Goal: Transaction & Acquisition: Purchase product/service

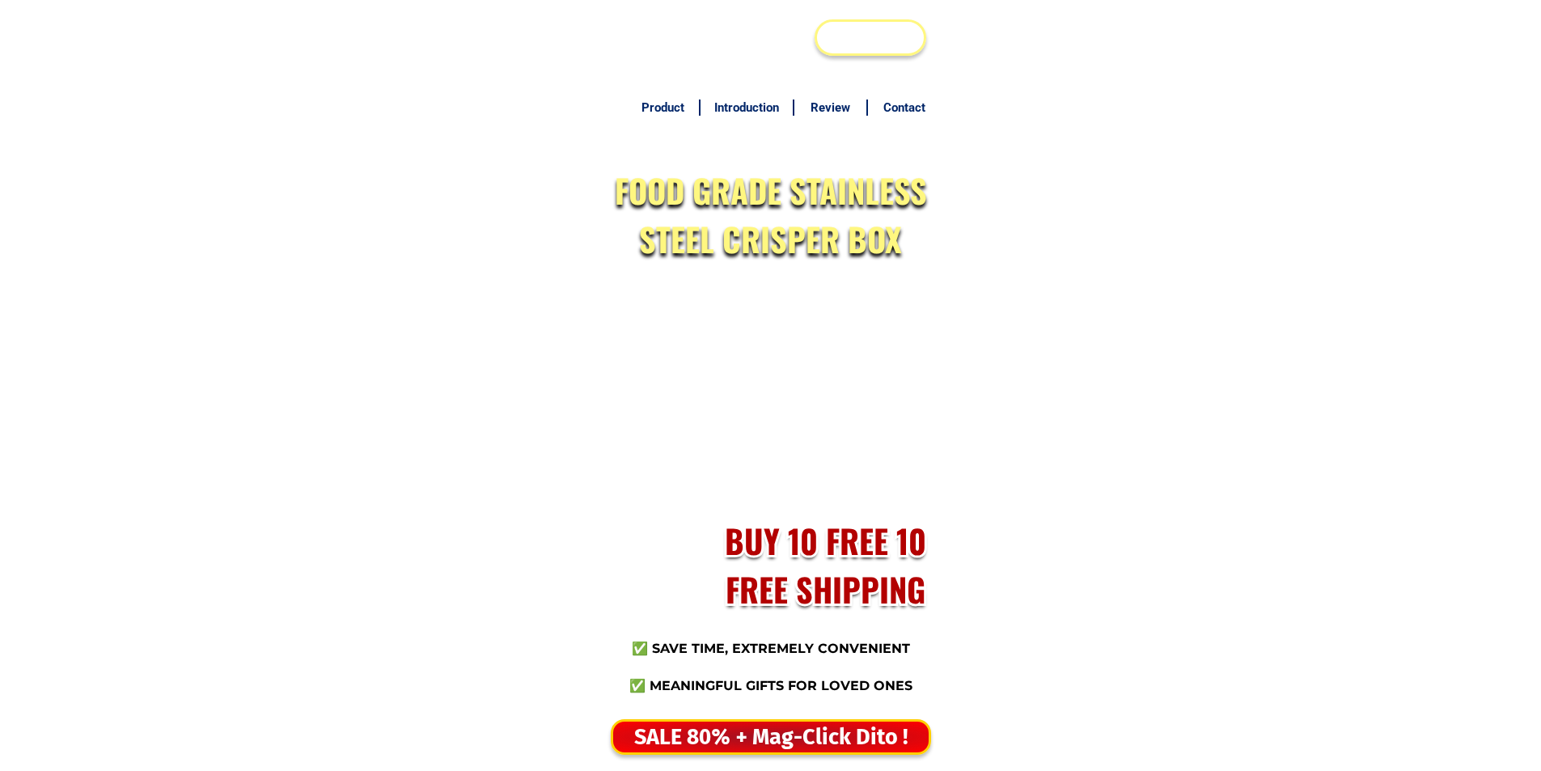
scroll to position [7813, 0]
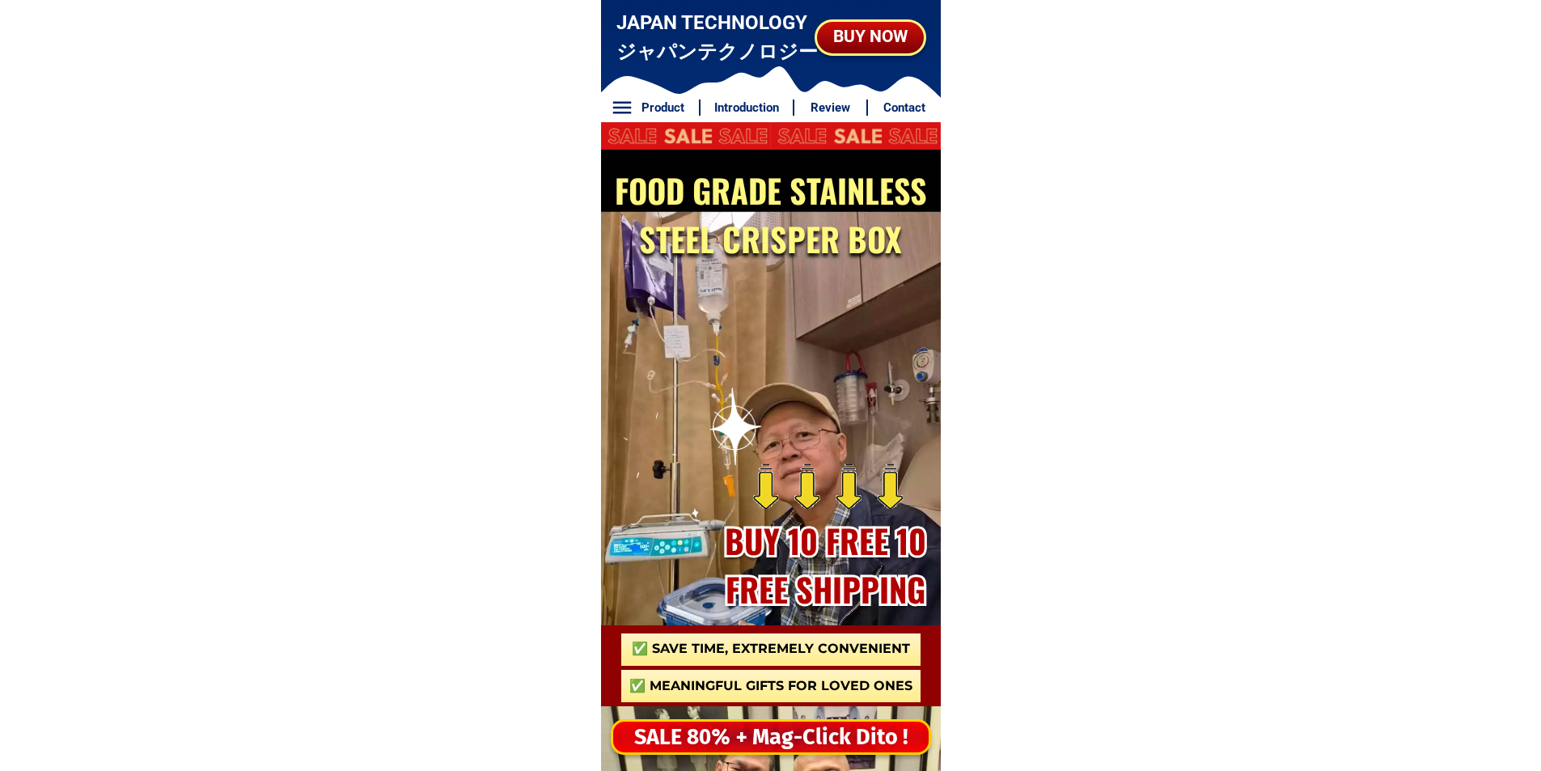
click at [848, 735] on div "SALE 80% + Mag-Click Dito !" at bounding box center [770, 737] width 315 height 33
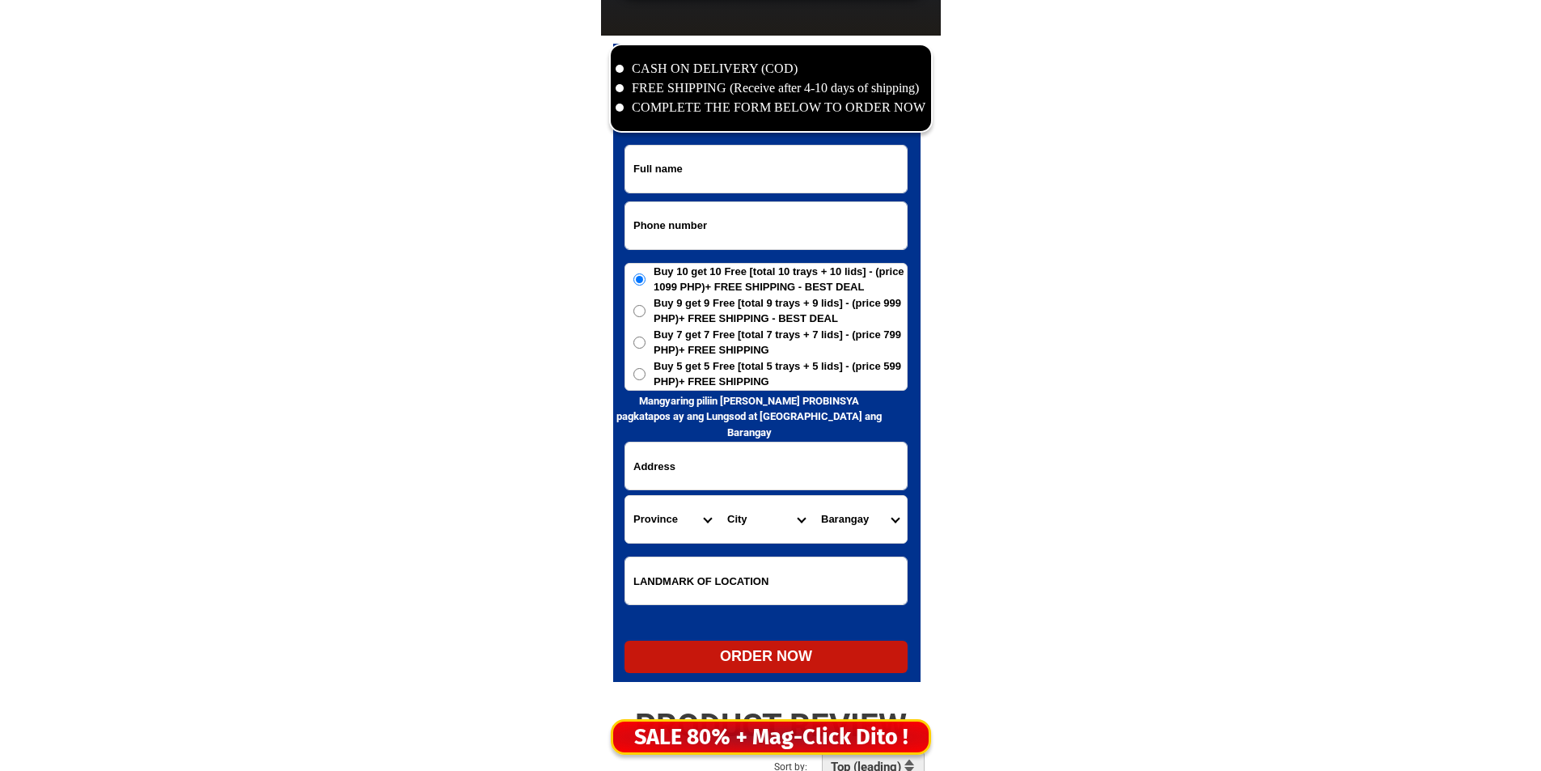
scroll to position [7813, 0]
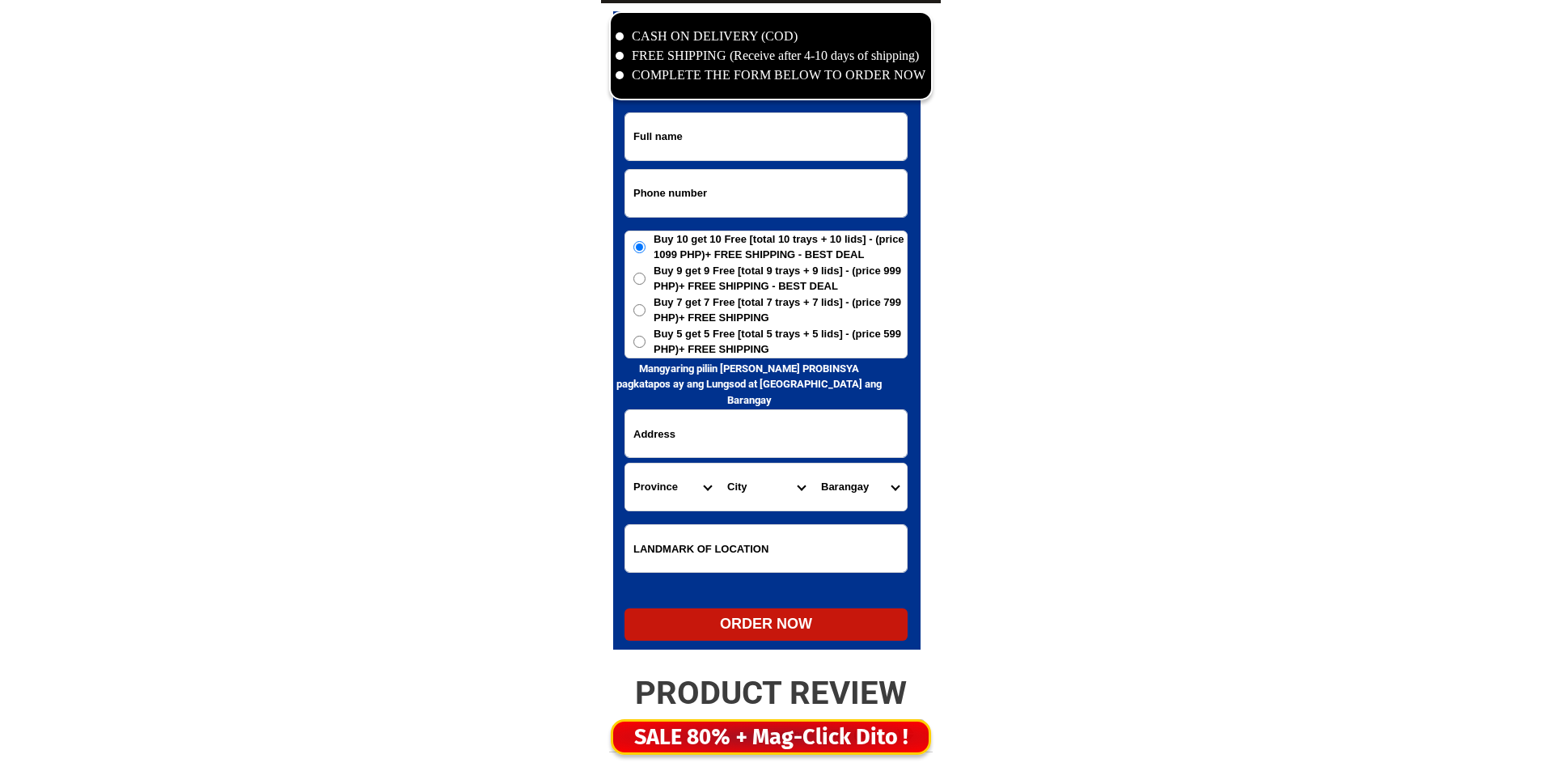
click at [686, 209] on input "Input phone_number" at bounding box center [765, 193] width 281 height 47
click at [723, 196] on input "0969" at bounding box center [765, 193] width 281 height 47
type input "09694566512"
click at [801, 137] on input "Input full_name" at bounding box center [765, 136] width 281 height 47
click at [799, 121] on input "Input full_name" at bounding box center [765, 136] width 281 height 47
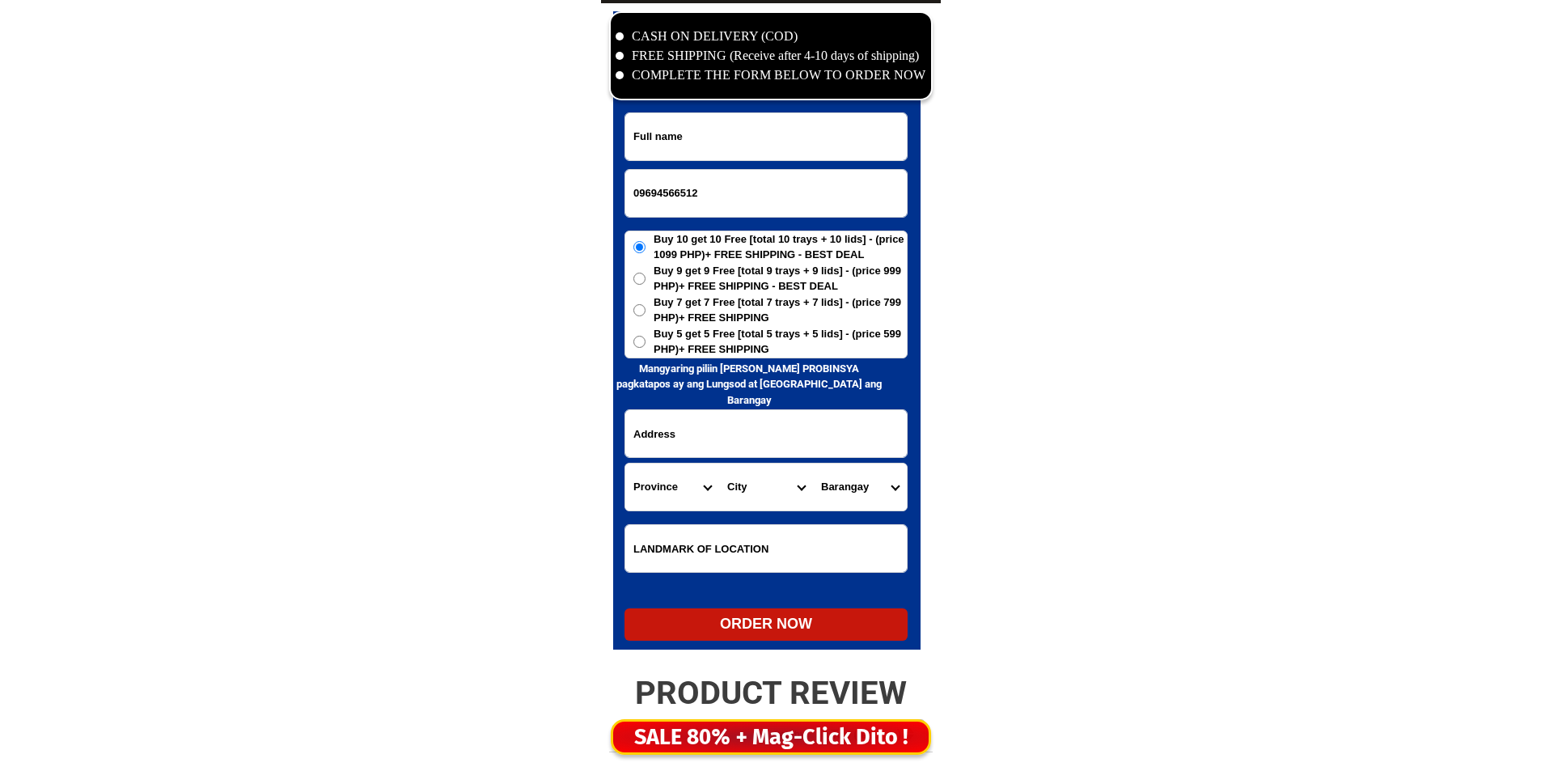
paste input "anita hiwatig"
type input "anita hiwatig"
click at [732, 327] on span "Buy 5 get 5 Free [total 5 trays + 5 lids] - (price 599 PHP)+ FREE SHIPPING" at bounding box center [779, 342] width 253 height 32
click at [645, 336] on input "Buy 5 get 5 Free [total 5 trays + 5 lids] - (price 599 PHP)+ FREE SHIPPING" at bounding box center [639, 342] width 12 height 12
radio input "true"
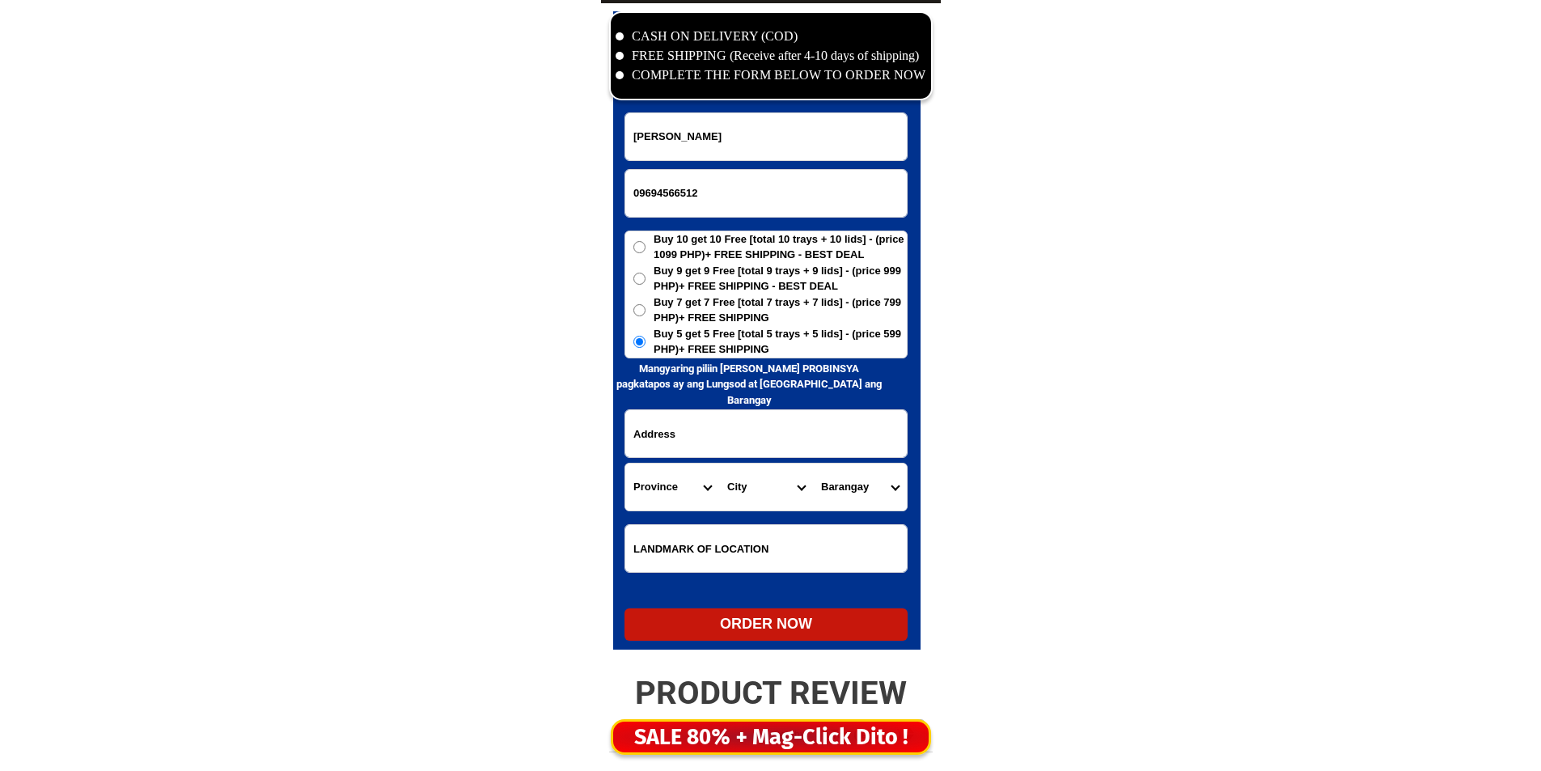
click at [695, 427] on input "Input address" at bounding box center [765, 433] width 281 height 47
paste input "sabalvaro leuterio drive st pinamalayan oriental mindoro"
type input "sabalvaro leuterio drive st pinamalayan oriental mindoro"
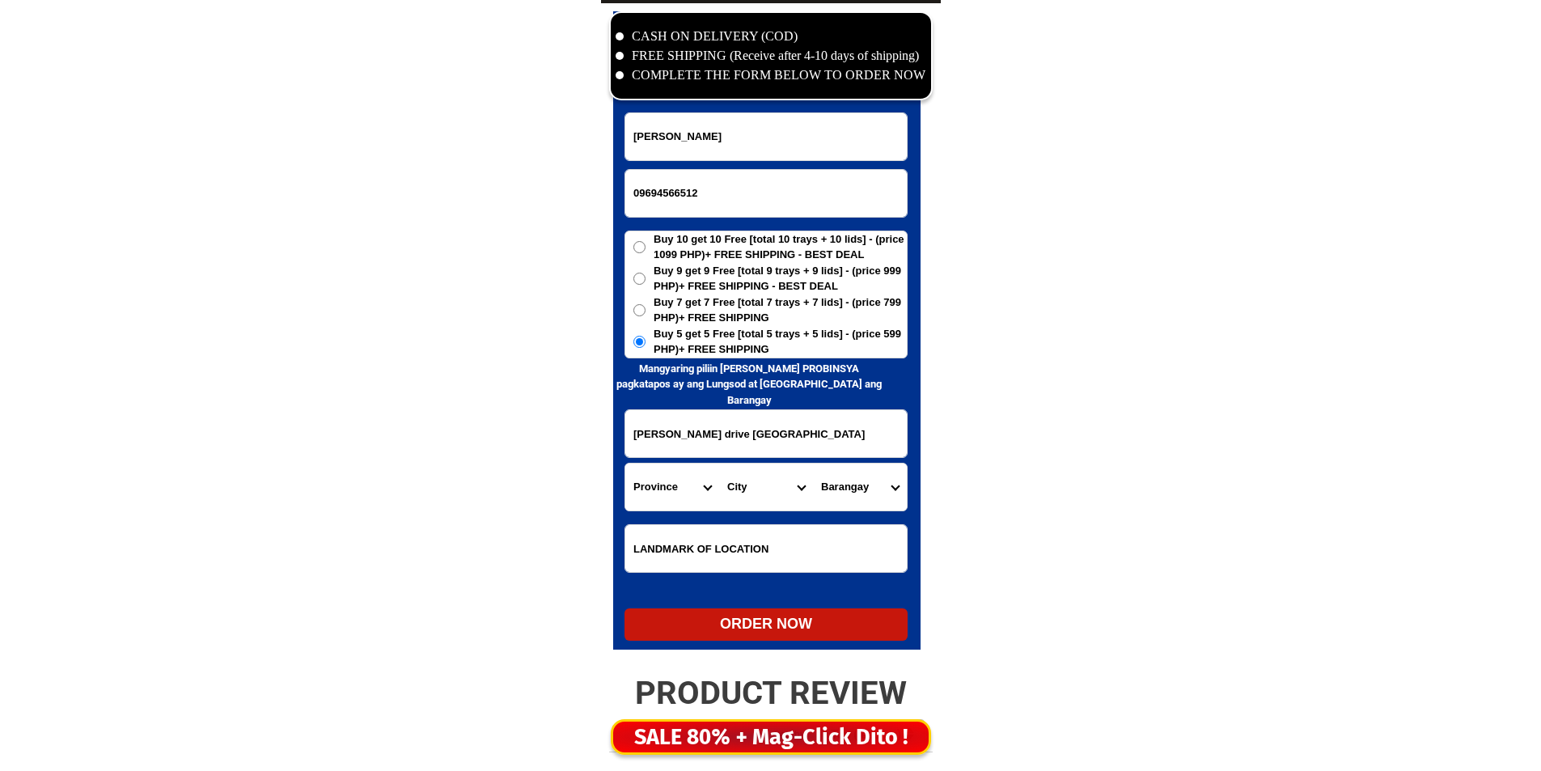
click at [681, 478] on select "Province [GEOGRAPHIC_DATA] [GEOGRAPHIC_DATA] [GEOGRAPHIC_DATA] [GEOGRAPHIC_DATA…" at bounding box center [672, 486] width 94 height 47
select select "63_673"
click at [625, 463] on select "Province [GEOGRAPHIC_DATA] [GEOGRAPHIC_DATA] [GEOGRAPHIC_DATA] [GEOGRAPHIC_DATA…" at bounding box center [672, 486] width 94 height 47
click at [753, 488] on select "City Baco Bansud Bongabong Bulalacao Calapan-city Gloria Mansalay Naujan Orient…" at bounding box center [766, 486] width 94 height 47
select select "63_6736640"
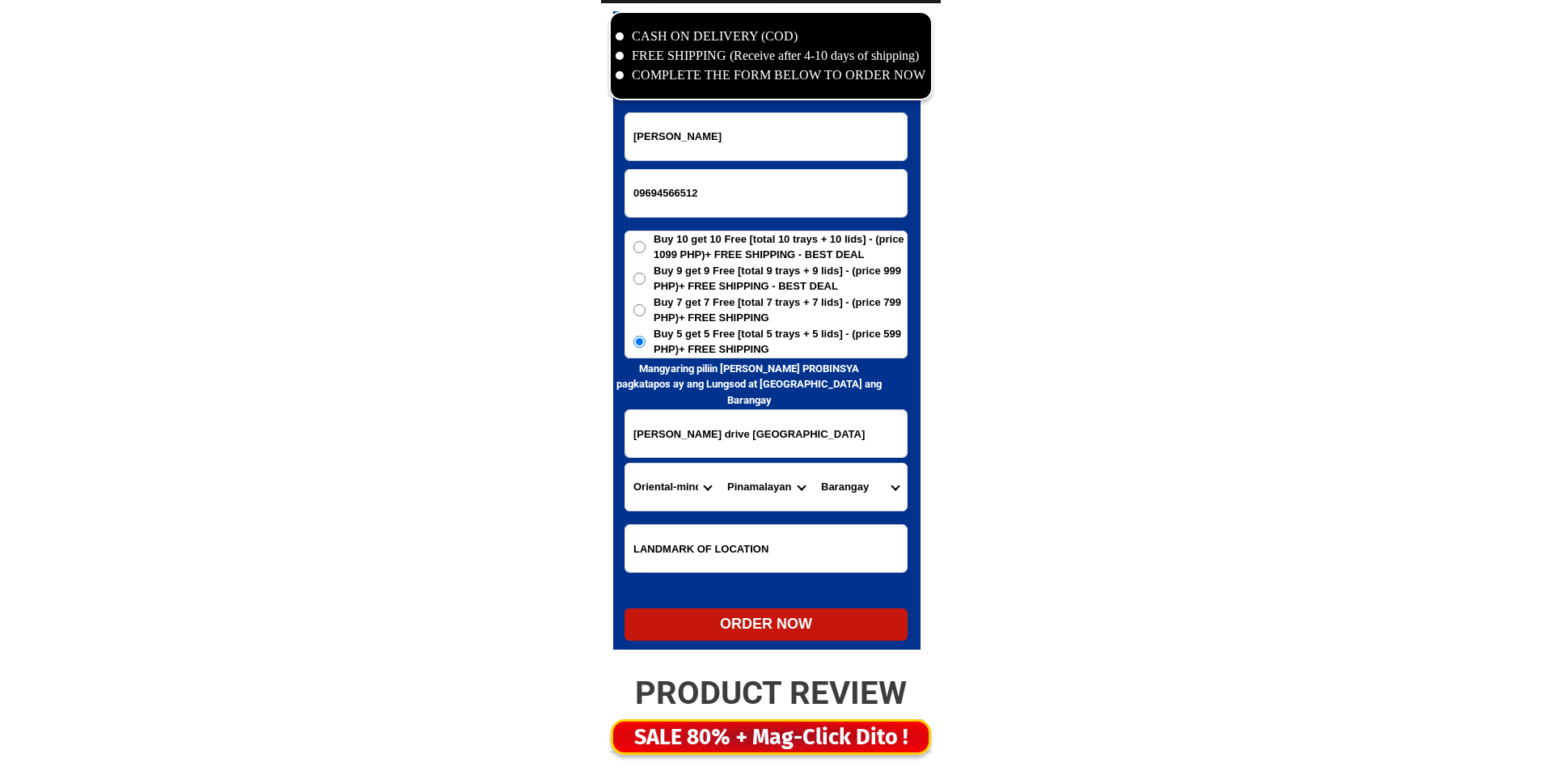
click at [719, 463] on select "City Baco Bansud Bongabong Bulalacao Calapan-city Gloria Mansalay Naujan Orient…" at bounding box center [766, 486] width 94 height 47
click at [861, 492] on select "Barangay Anoling Bacungan Bangbang Banilad Buli Cacawan Calingag Del razon Guin…" at bounding box center [860, 486] width 94 height 47
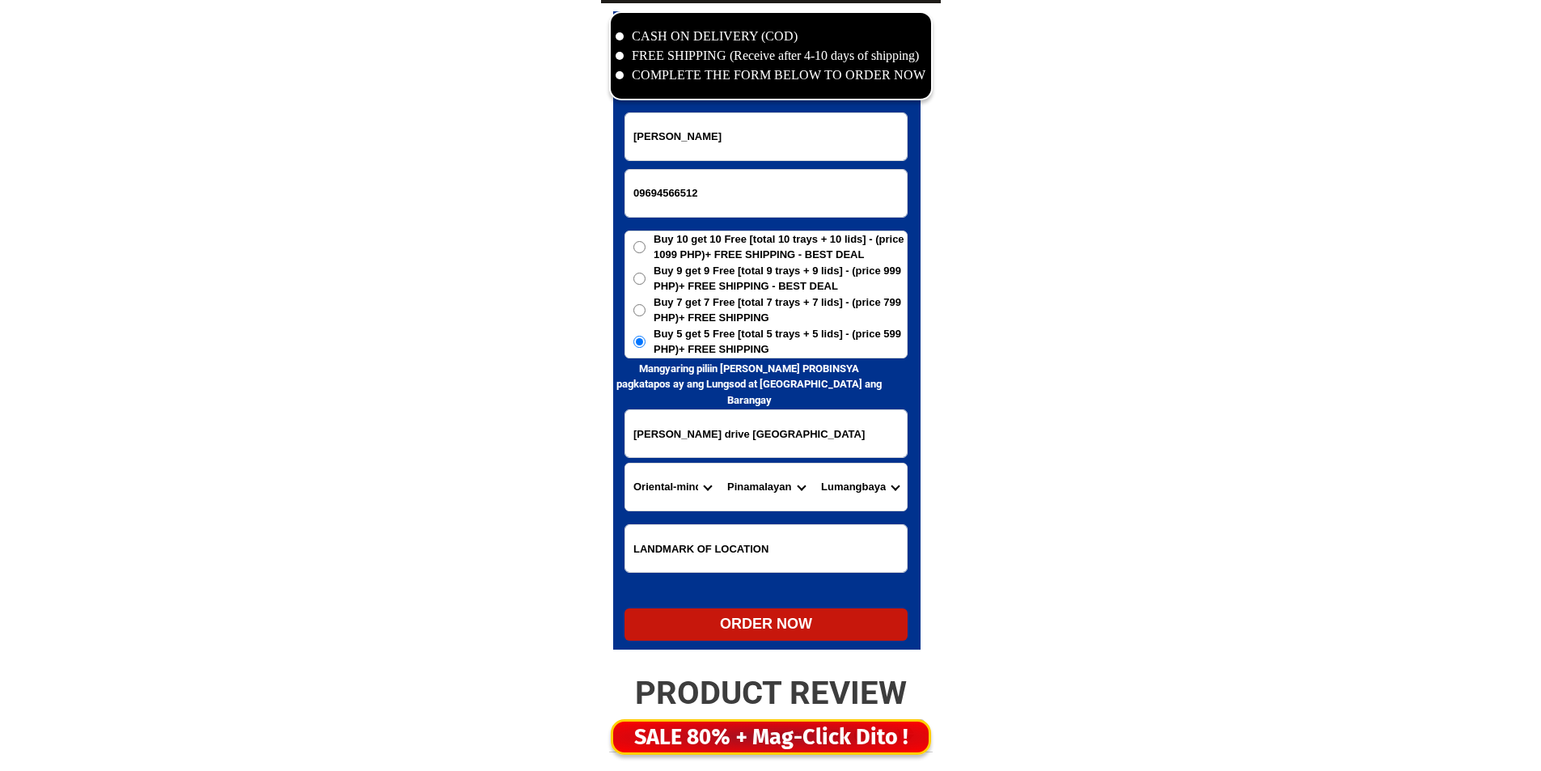
scroll to position [0, 12]
drag, startPoint x: 755, startPoint y: 427, endPoint x: 923, endPoint y: 438, distance: 168.6
click at [923, 438] on div "CASH ON DELIVERY (COD) FREE SHIPPING (Receive after 4-10 days of shipping) COMP…" at bounding box center [771, 334] width 340 height 662
click at [814, 433] on input "sabalvaro leuterio drive st pinamalayan oriental mindoro" at bounding box center [765, 433] width 281 height 47
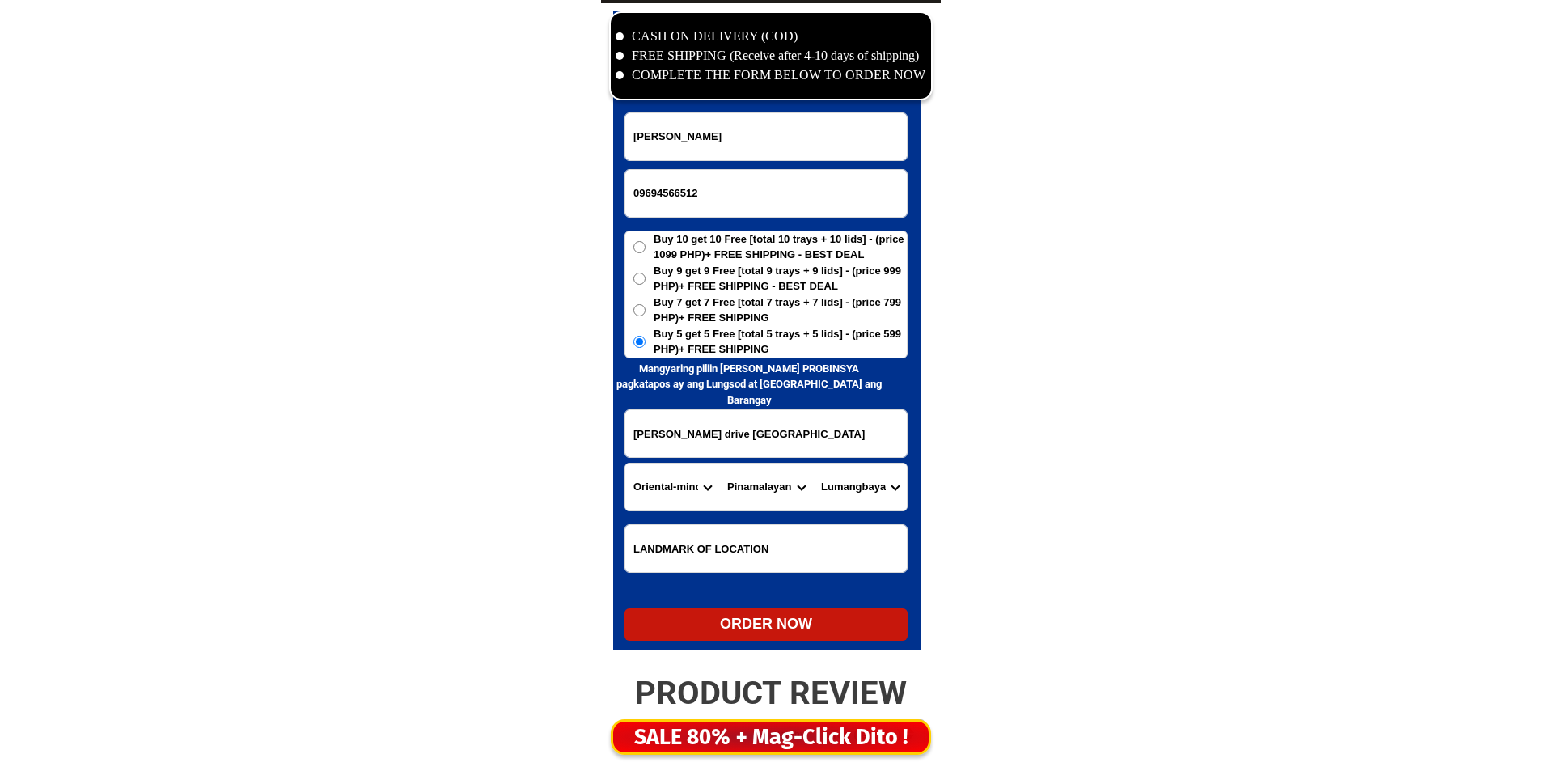
click at [814, 433] on input "sabalvaro leuterio drive st pinamalayan oriental mindoro" at bounding box center [765, 433] width 281 height 47
click at [807, 433] on input "sabalvaro leuterio drive st pinamalayan oriental mindoro" at bounding box center [765, 433] width 281 height 47
click at [899, 509] on select "Barangay Anoling Bacungan Bangbang Banilad Buli Cacawan Calingag Del razon Guin…" at bounding box center [860, 486] width 94 height 47
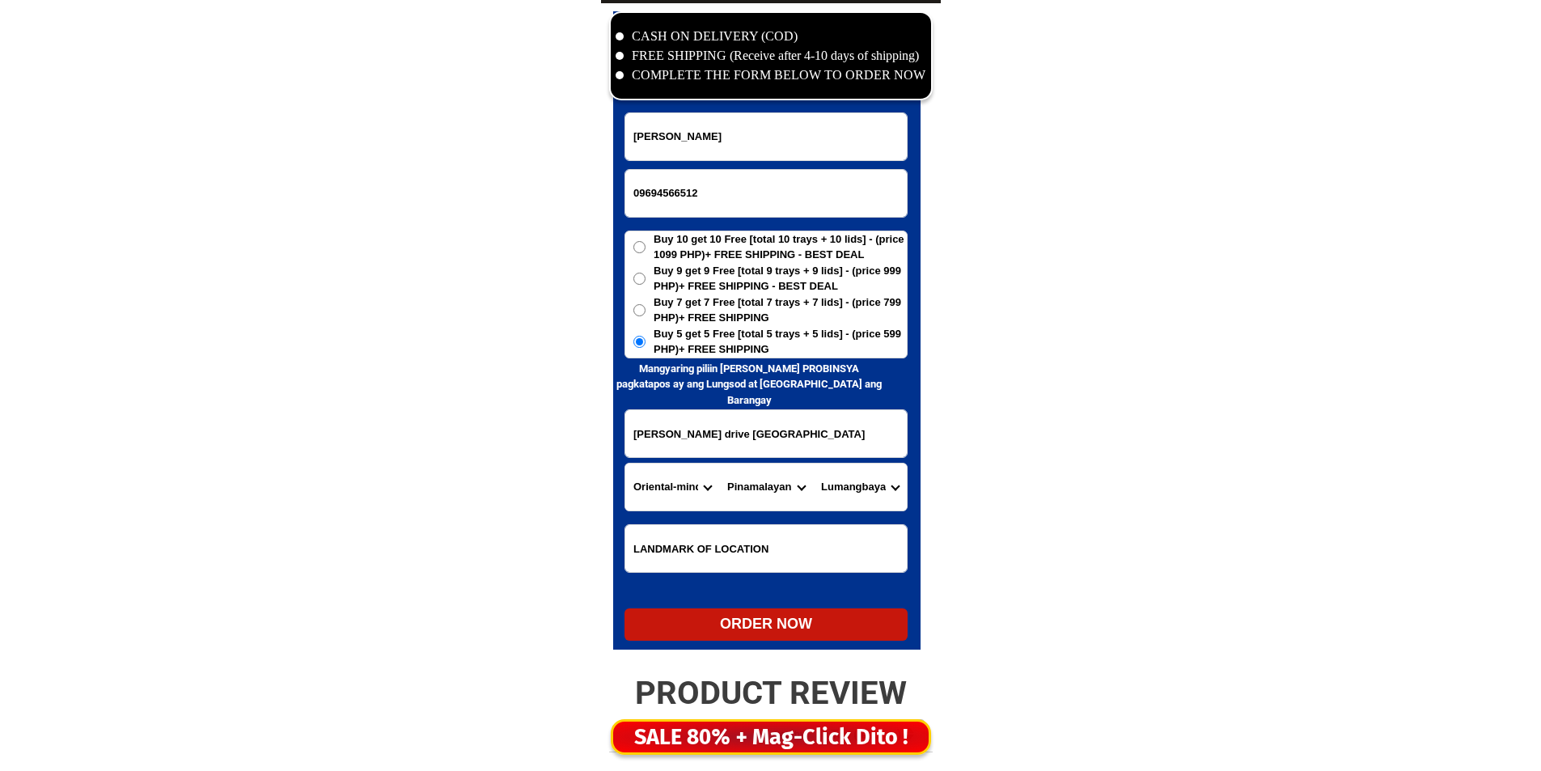
click at [860, 497] on select "Barangay Anoling Bacungan Bangbang Banilad Buli Cacawan Calingag Del razon Guin…" at bounding box center [860, 486] width 94 height 47
drag, startPoint x: 860, startPoint y: 497, endPoint x: 860, endPoint y: 464, distance: 32.4
click at [860, 497] on select "Barangay Anoling Bacungan Bangbang Banilad Buli Cacawan Calingag Del razon Guin…" at bounding box center [860, 486] width 94 height 47
click at [813, 463] on select "Barangay Anoling Bacungan Bangbang Banilad Buli Cacawan Calingag Del razon Guin…" at bounding box center [860, 486] width 94 height 47
click at [844, 503] on select "Barangay Anoling Bacungan Bangbang Banilad Buli Cacawan Calingag Del razon Guin…" at bounding box center [860, 486] width 94 height 47
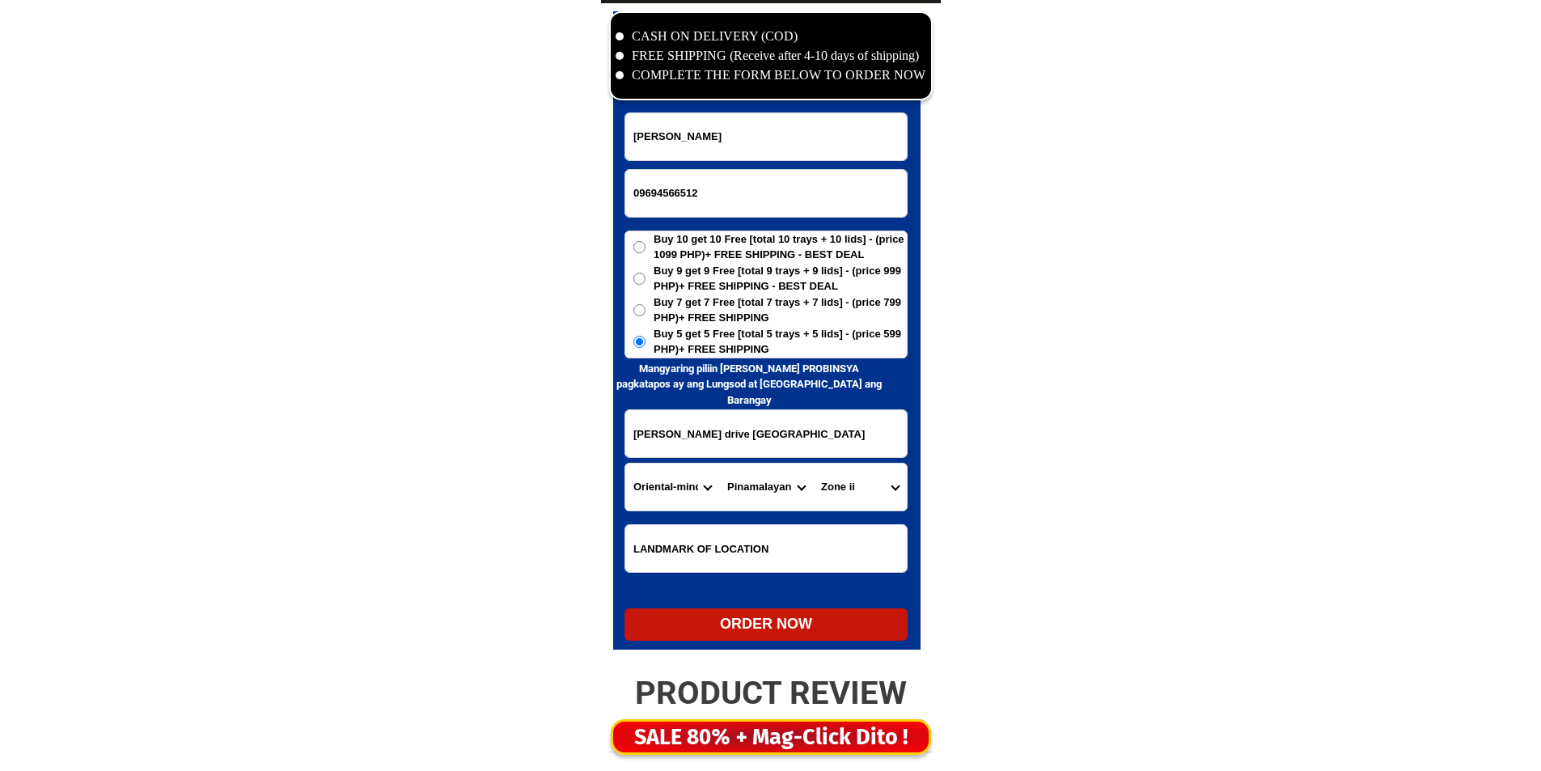
select select "63_673664029477"
click at [813, 463] on select "Barangay Anoling Bacungan Bangbang Banilad Buli Cacawan Calingag Del razon Guin…" at bounding box center [860, 486] width 94 height 47
click at [794, 620] on div "ORDER NOW" at bounding box center [765, 624] width 283 height 22
radio input "true"
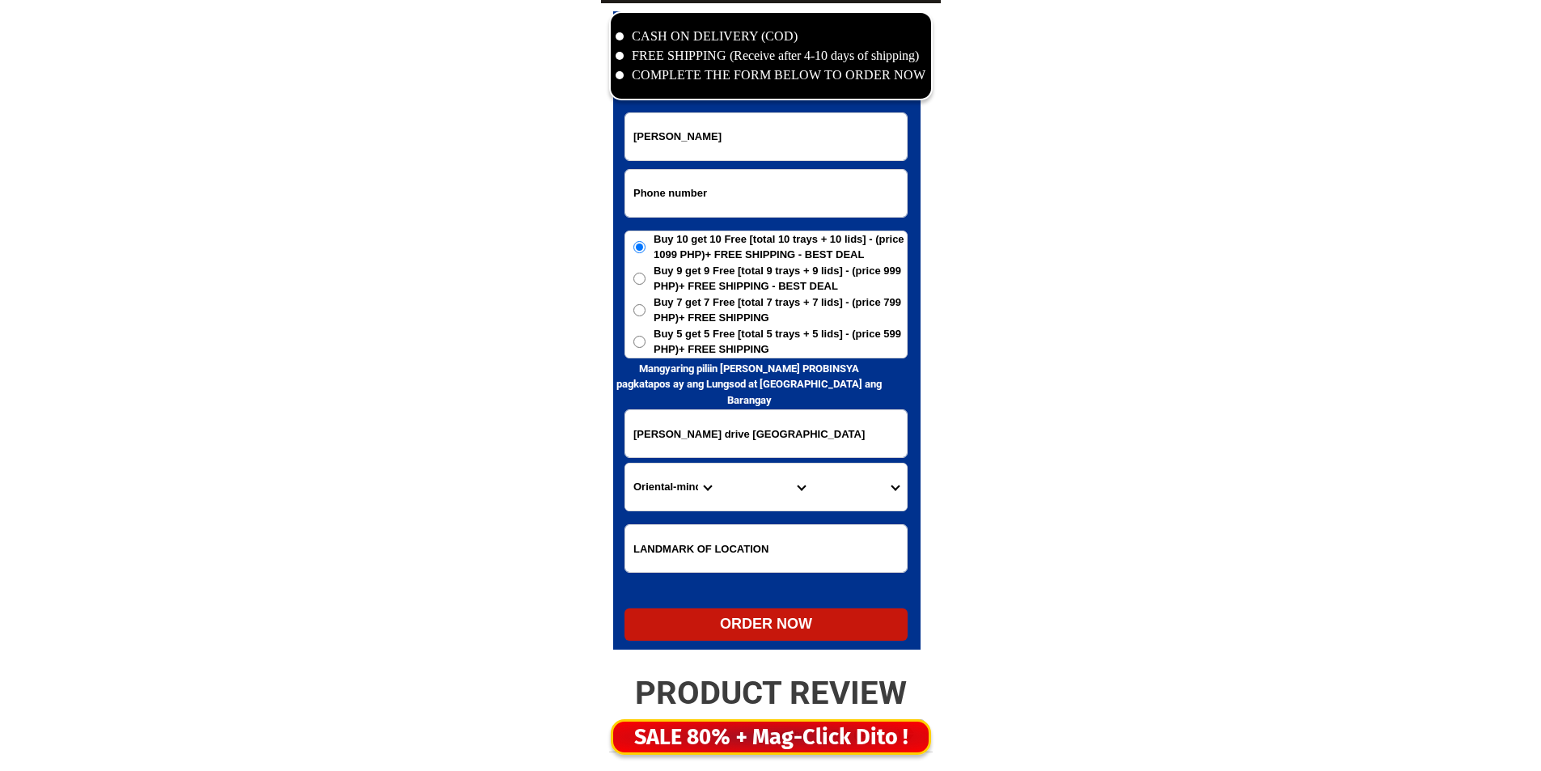
click at [706, 181] on input "Input phone_number" at bounding box center [765, 193] width 281 height 47
paste input "09085526297"
type input "09085526297"
click at [894, 141] on input "Input full_name" at bounding box center [765, 136] width 281 height 47
paste input "citas Austria"
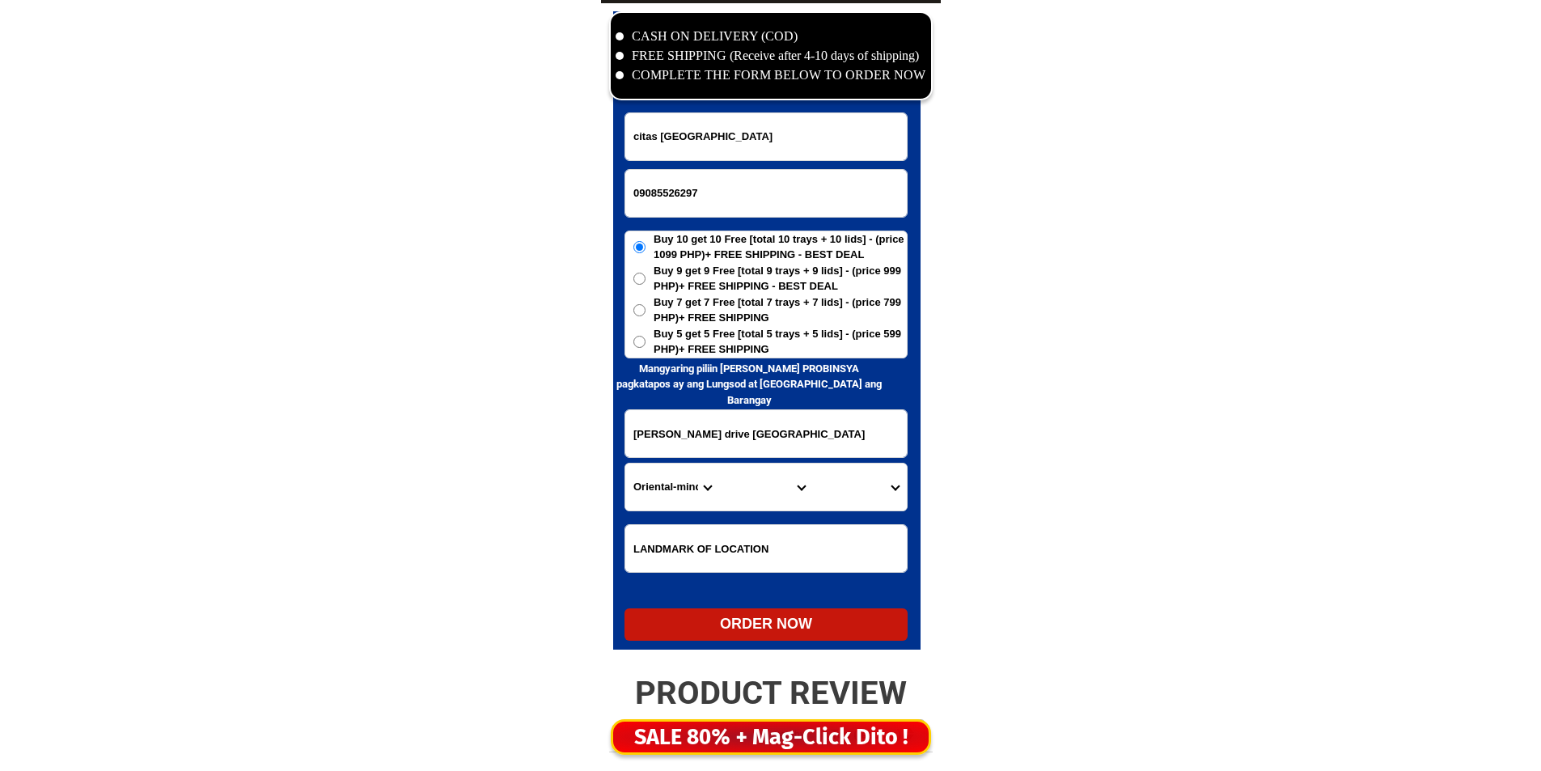
type input "citas Austria"
click at [751, 357] on div "Buy 10 get 10 Free [total 10 trays + 10 lids] - (price 1099 PHP)+ FREE SHIPPING…" at bounding box center [765, 294] width 283 height 128
click at [748, 345] on span "Buy 5 get 5 Free [total 5 trays + 5 lids] - (price 599 PHP)+ FREE SHIPPING" at bounding box center [779, 342] width 253 height 32
click at [645, 345] on input "Buy 5 get 5 Free [total 5 trays + 5 lids] - (price 599 PHP)+ FREE SHIPPING" at bounding box center [639, 342] width 12 height 12
radio input "true"
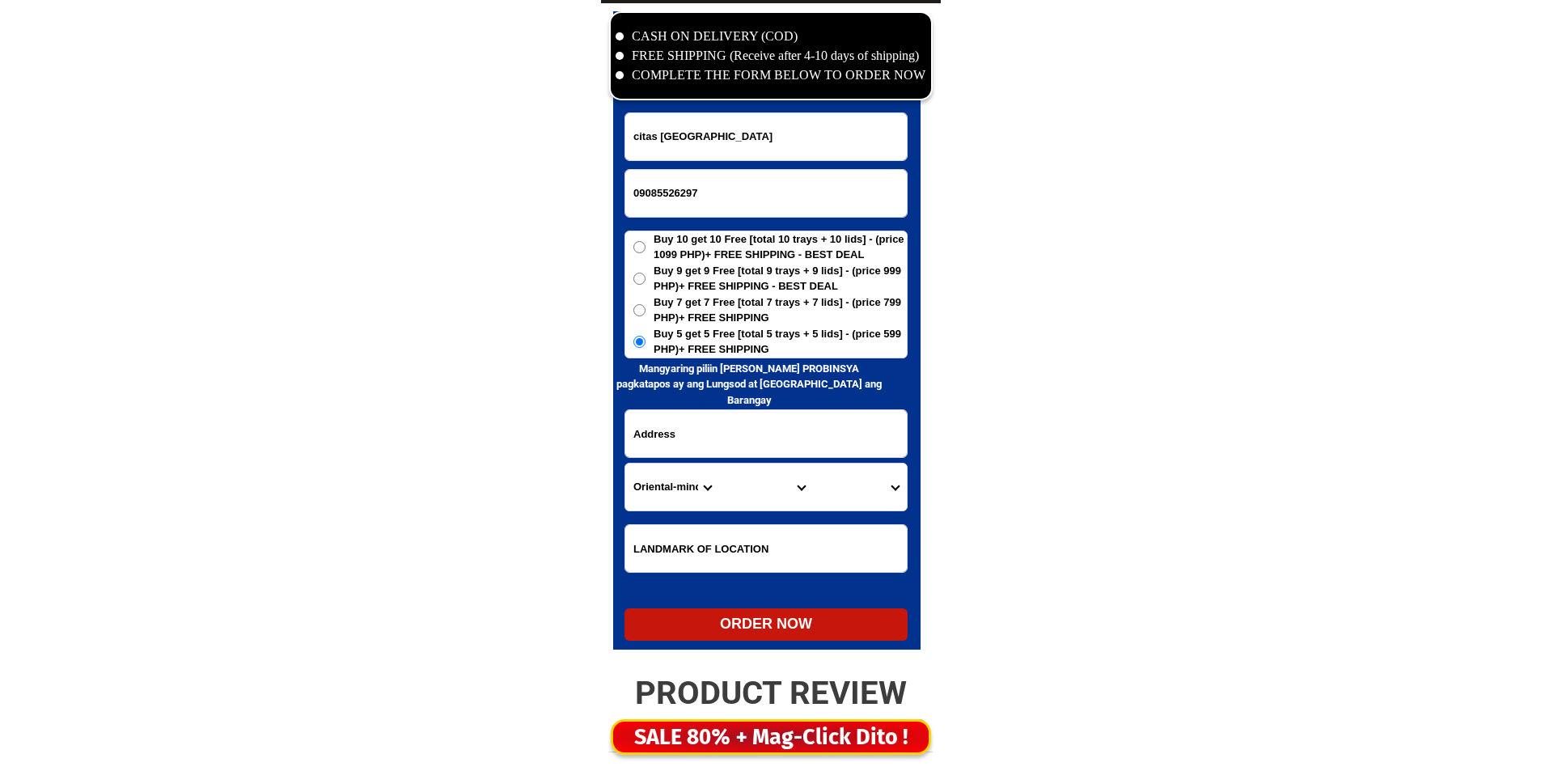
click at [732, 422] on input "Input address" at bounding box center [765, 433] width 281 height 47
paste input "centenial town homes San Isidro Cabuyao laguna block 15 lot 19"
type input "centenial town homes San Isidro Cabuyao laguna block 15 lot 19"
click at [669, 497] on select "Province [GEOGRAPHIC_DATA] [GEOGRAPHIC_DATA] [GEOGRAPHIC_DATA] [GEOGRAPHIC_DATA…" at bounding box center [672, 486] width 94 height 47
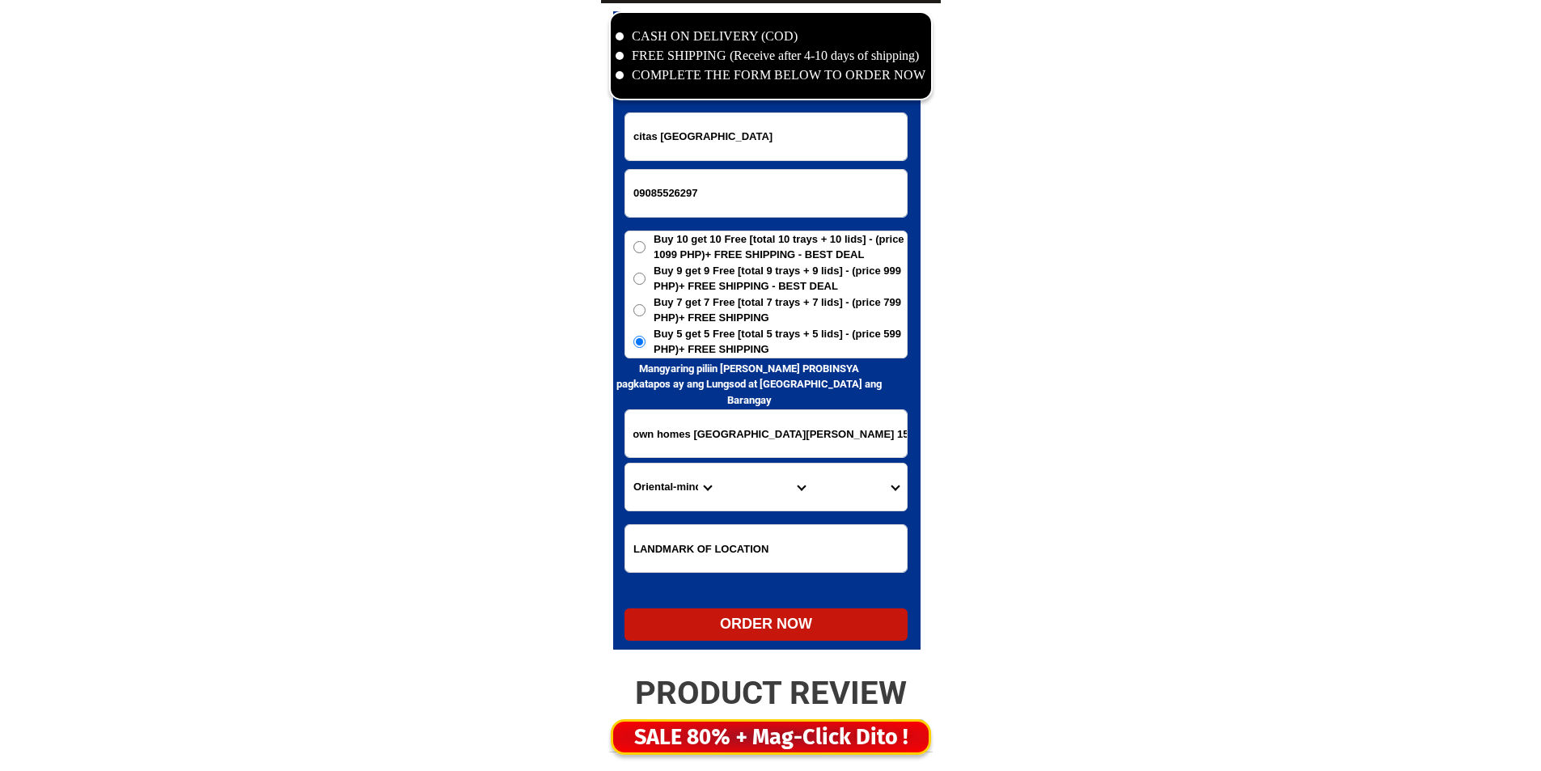
scroll to position [0, 0]
select select "63_904"
click at [669, 497] on select "Province [GEOGRAPHIC_DATA] [GEOGRAPHIC_DATA] [GEOGRAPHIC_DATA] [GEOGRAPHIC_DATA…" at bounding box center [672, 486] width 94 height 47
click at [729, 497] on select "City Alaminos Bay Binan-city Cabuyao Calamba-city Calauan Cavinti Famy Laguna-k…" at bounding box center [766, 486] width 94 height 47
select select "63_9048628"
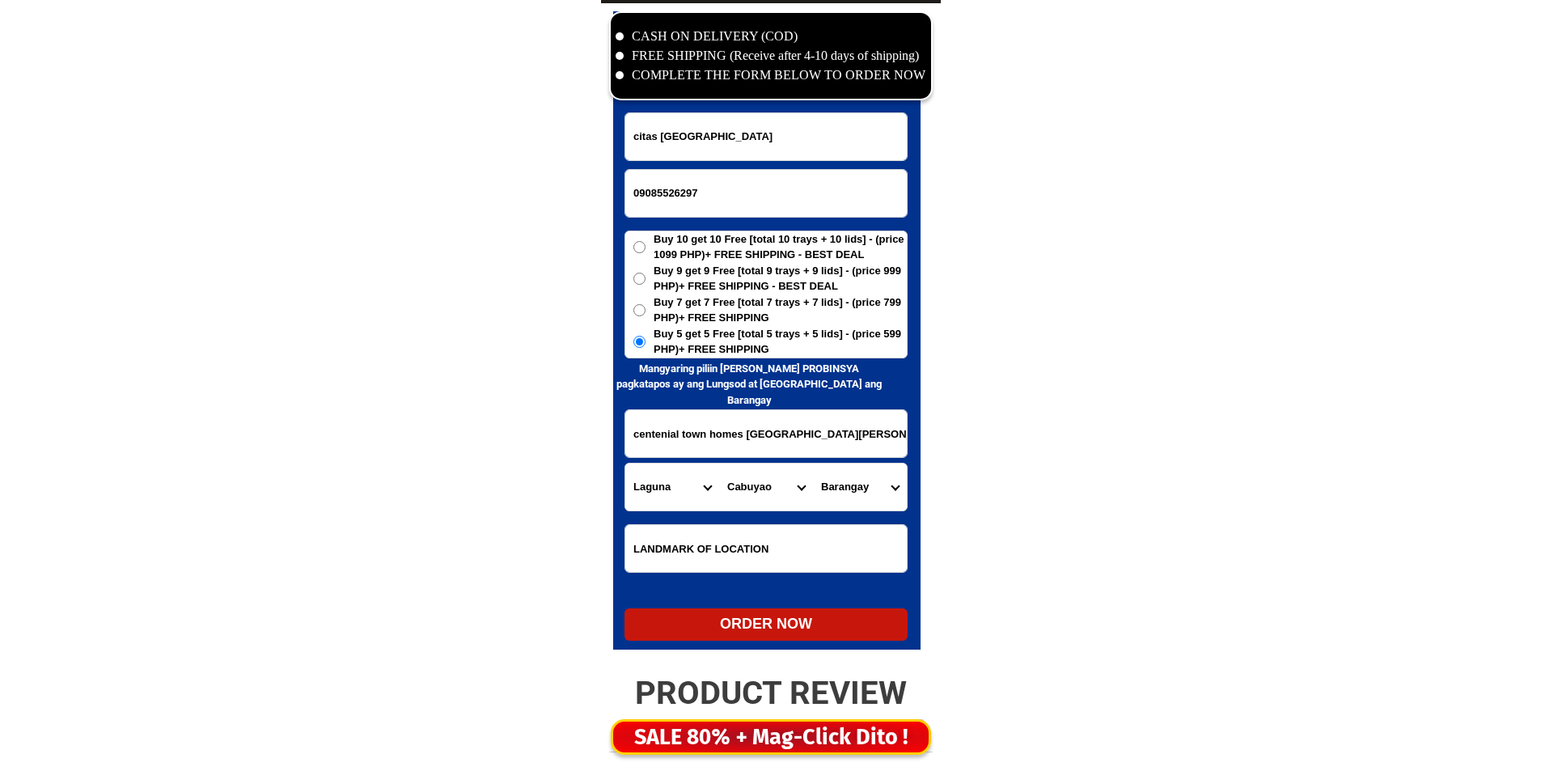
drag, startPoint x: 729, startPoint y: 497, endPoint x: 746, endPoint y: 496, distance: 17.9
click at [729, 497] on select "City Alaminos Bay Binan-city Cabuyao Calamba-city Calauan Cavinti Famy Laguna-k…" at bounding box center [766, 486] width 94 height 47
click at [856, 489] on select "Barangay Baclaran Banaybanay Banlic Barangay dos (pob.) Barangay tres (pob.) Ba…" at bounding box center [860, 486] width 94 height 47
select select "63_90486288245"
click at [813, 463] on select "Barangay Baclaran Banaybanay Banlic Barangay dos (pob.) Barangay tres (pob.) Ba…" at bounding box center [860, 486] width 94 height 47
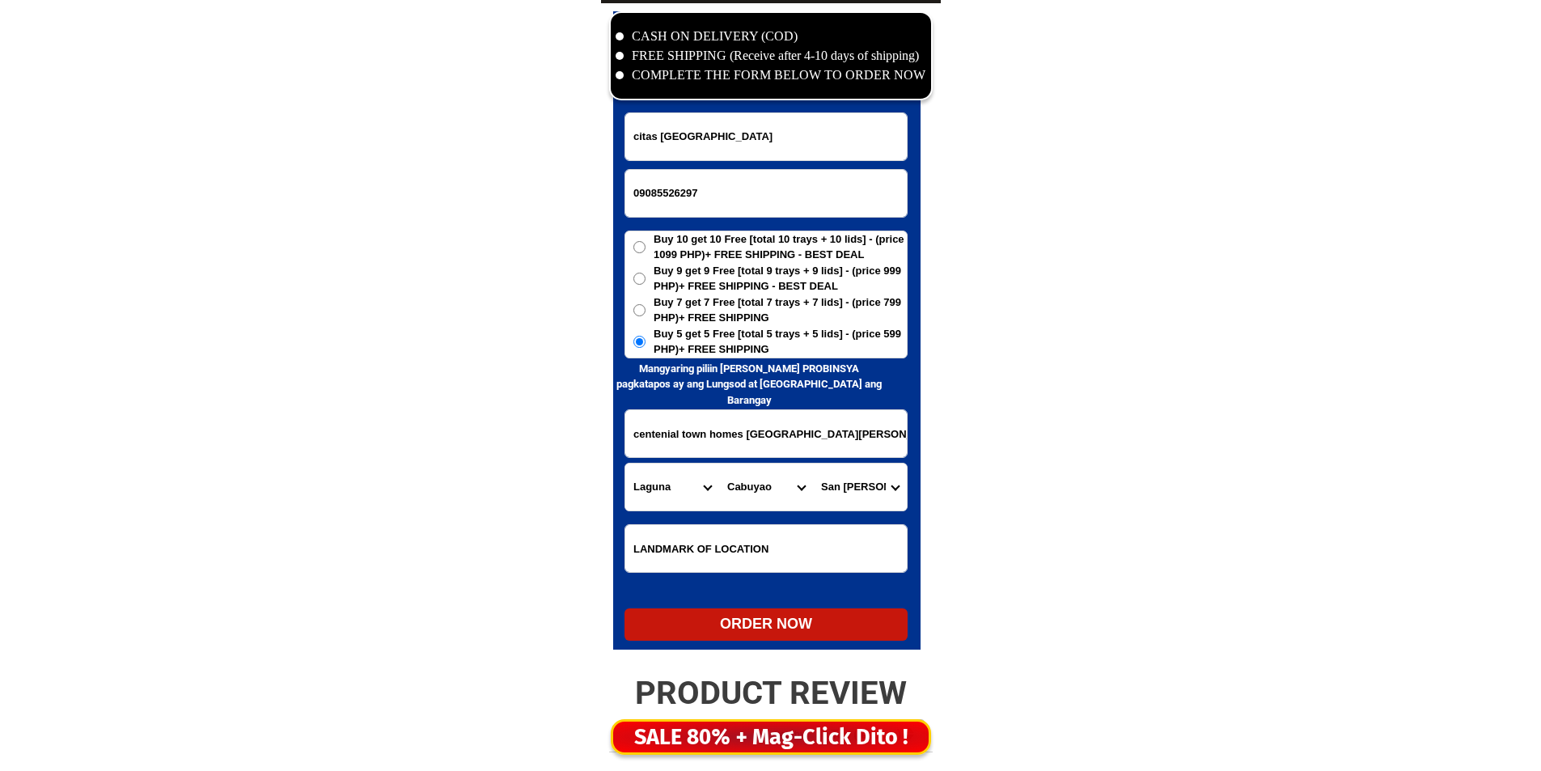
click at [787, 632] on div "ORDER NOW" at bounding box center [765, 624] width 283 height 22
radio input "true"
click at [814, 111] on div at bounding box center [766, 330] width 307 height 638
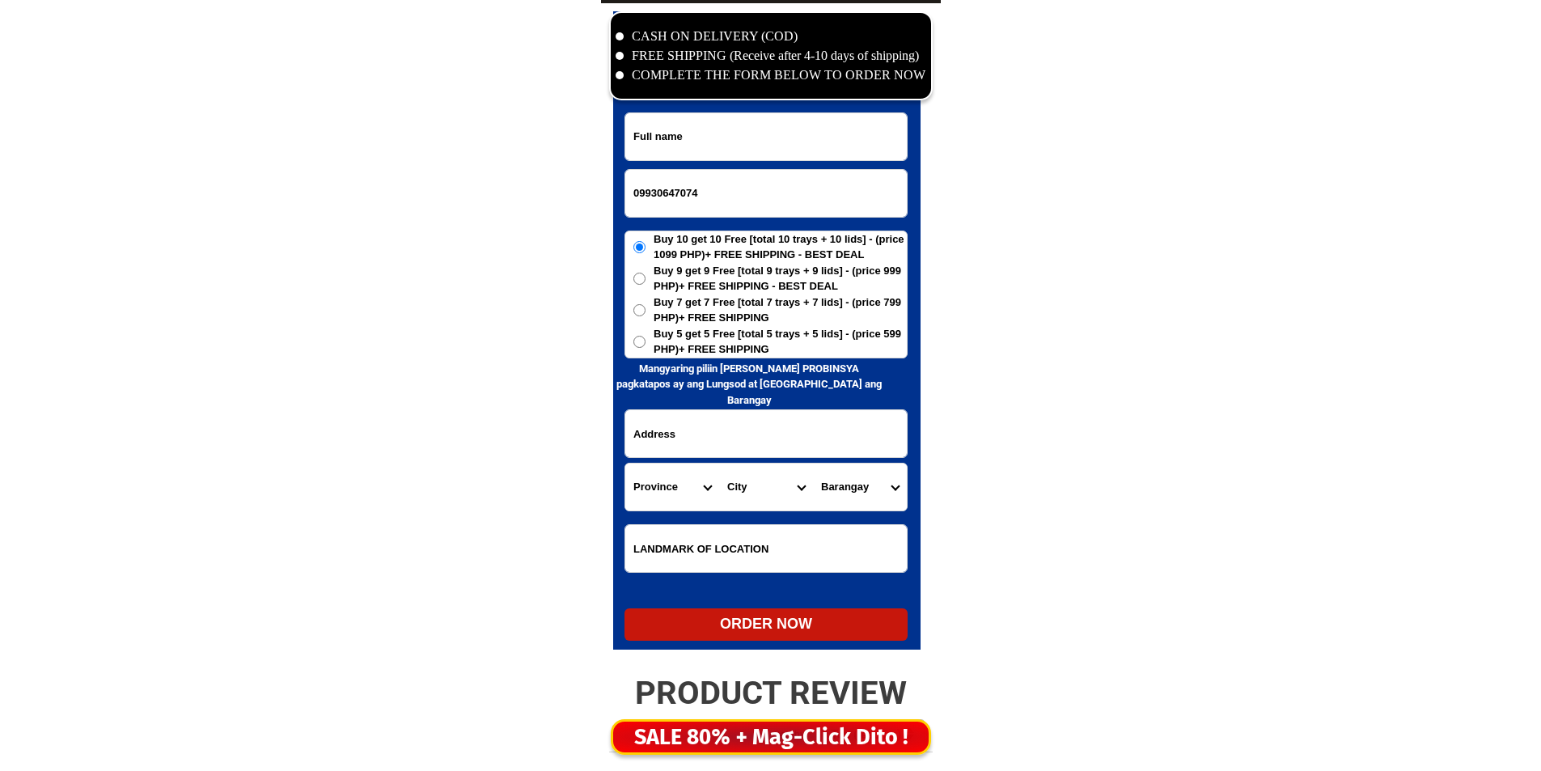
paste input "Emm Altar"
click at [805, 129] on input "Emm Altar" at bounding box center [765, 136] width 281 height 47
type input "Emm Altar"
click at [738, 332] on span "Buy 5 get 5 Free [total 5 trays + 5 lids] - (price 599 PHP)+ FREE SHIPPING" at bounding box center [779, 342] width 253 height 32
click at [645, 336] on input "Buy 5 get 5 Free [total 5 trays + 5 lids] - (price 599 PHP)+ FREE SHIPPING" at bounding box center [639, 342] width 12 height 12
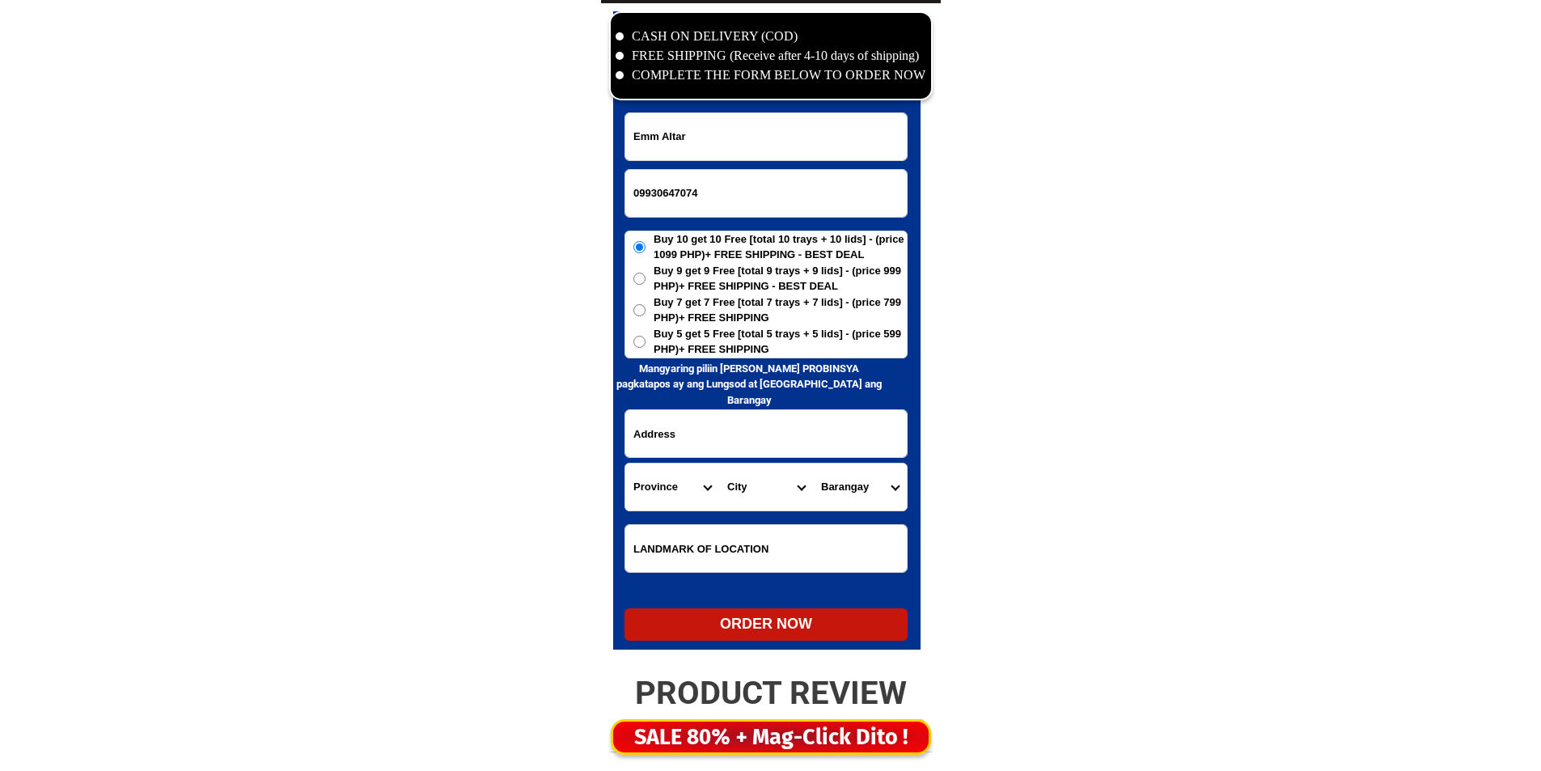
radio input "true"
click at [704, 417] on input "Input address" at bounding box center [765, 433] width 281 height 47
paste input "37_l General [PERSON_NAME] st palingon tipas taguig"
type input "37_l General [PERSON_NAME] st palingon tipas taguig"
click at [695, 484] on select "Province [GEOGRAPHIC_DATA] [GEOGRAPHIC_DATA] [GEOGRAPHIC_DATA] [GEOGRAPHIC_DATA…" at bounding box center [672, 486] width 94 height 47
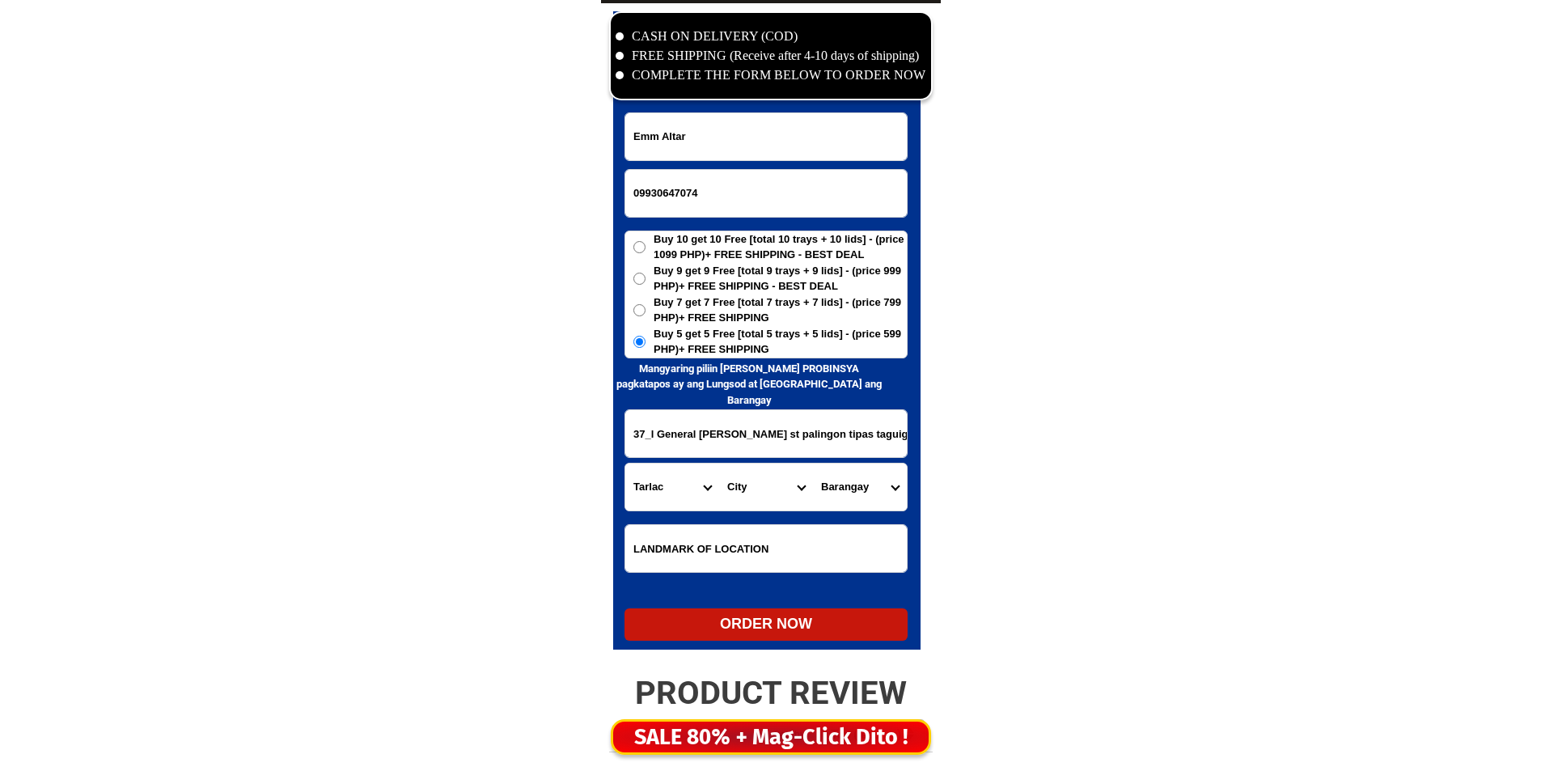
click at [695, 486] on select "Province [GEOGRAPHIC_DATA] [GEOGRAPHIC_DATA] [GEOGRAPHIC_DATA] [GEOGRAPHIC_DATA…" at bounding box center [672, 486] width 94 height 47
select select "63_219"
click at [786, 489] on select "City Anao Bamban Camiling Capas Gerona Mayantoc [PERSON_NAME] Paniqui [PERSON_N…" at bounding box center [766, 486] width 94 height 47
select select "63_2191611"
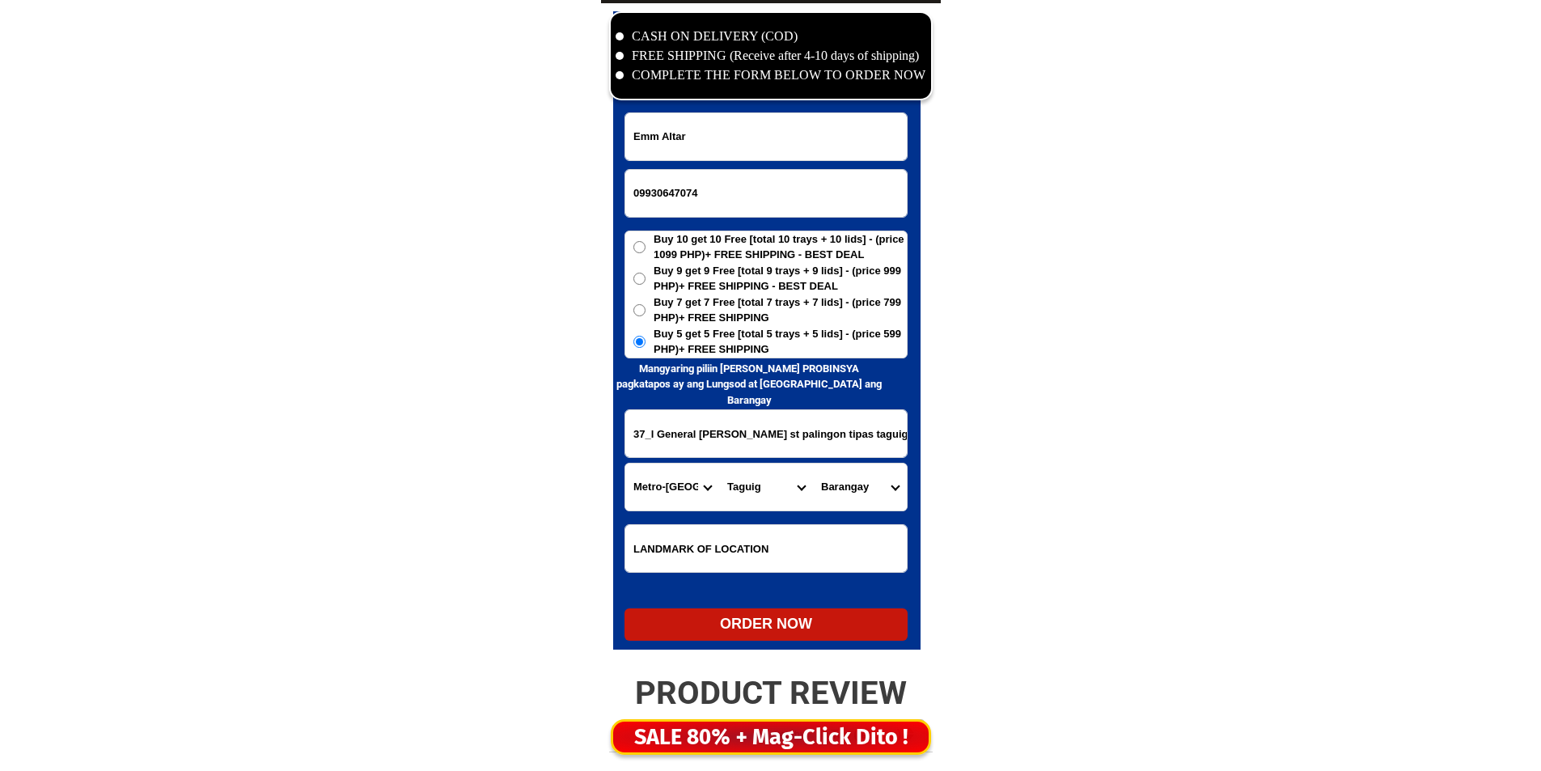
click at [786, 489] on select "City [GEOGRAPHIC_DATA] [GEOGRAPHIC_DATA] [GEOGRAPHIC_DATA] [GEOGRAPHIC_DATA]-ci…" at bounding box center [766, 486] width 94 height 47
click at [847, 485] on select "[GEOGRAPHIC_DATA][PERSON_NAME][GEOGRAPHIC_DATA] [GEOGRAPHIC_DATA] [GEOGRAPHIC_D…" at bounding box center [860, 486] width 94 height 47
click at [813, 463] on select "[GEOGRAPHIC_DATA][PERSON_NAME][GEOGRAPHIC_DATA] [GEOGRAPHIC_DATA] [GEOGRAPHIC_D…" at bounding box center [860, 486] width 94 height 47
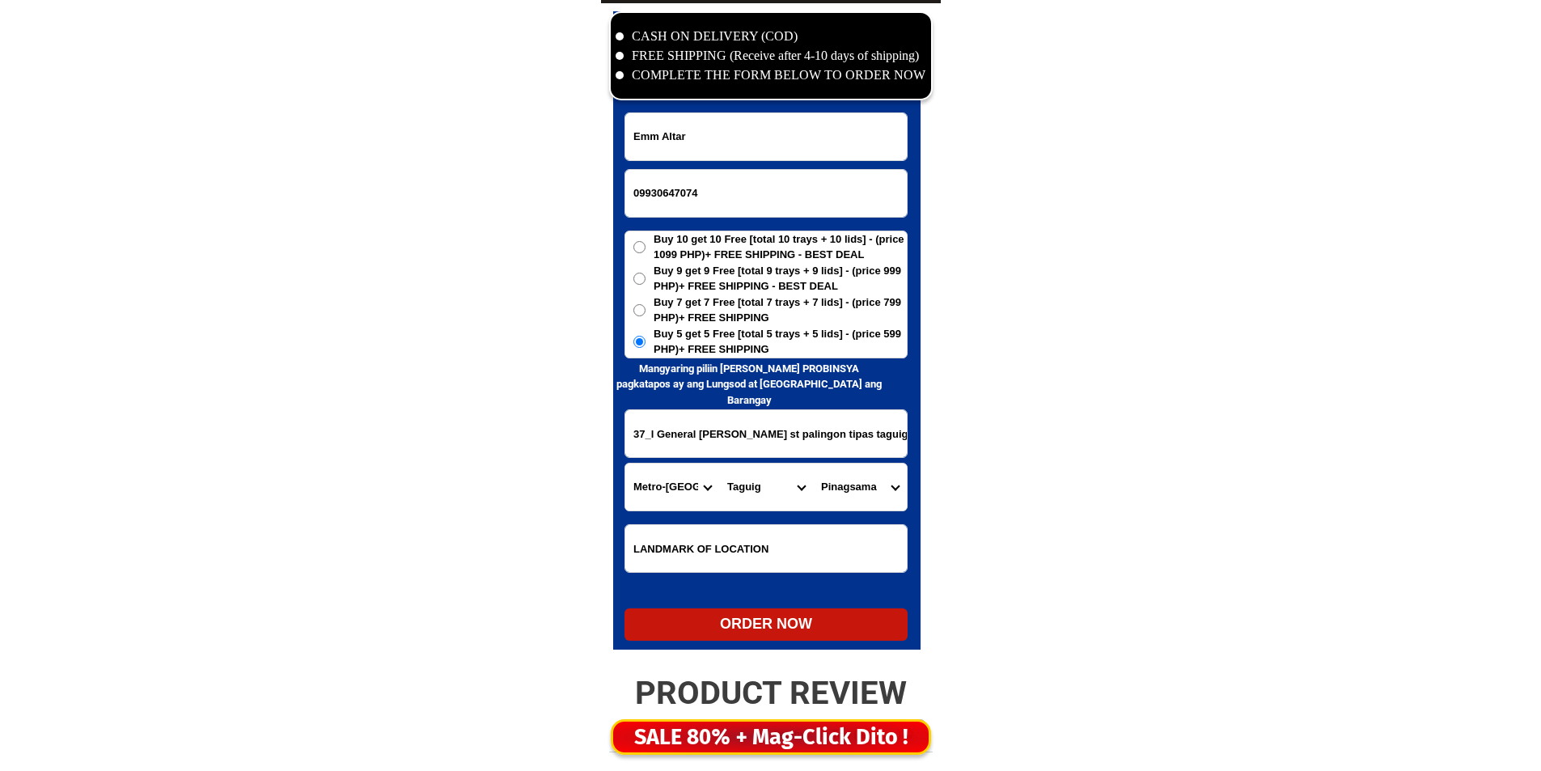
click at [856, 487] on select "[GEOGRAPHIC_DATA][PERSON_NAME][GEOGRAPHIC_DATA] [GEOGRAPHIC_DATA] [GEOGRAPHIC_D…" at bounding box center [860, 486] width 94 height 47
select select "63_21916111423"
click at [813, 463] on select "[GEOGRAPHIC_DATA][PERSON_NAME][GEOGRAPHIC_DATA] [GEOGRAPHIC_DATA] [GEOGRAPHIC_D…" at bounding box center [860, 486] width 94 height 47
click at [745, 488] on select "City [GEOGRAPHIC_DATA] [GEOGRAPHIC_DATA] [GEOGRAPHIC_DATA] [GEOGRAPHIC_DATA]-ci…" at bounding box center [766, 486] width 94 height 47
drag, startPoint x: 845, startPoint y: 483, endPoint x: 843, endPoint y: 463, distance: 19.5
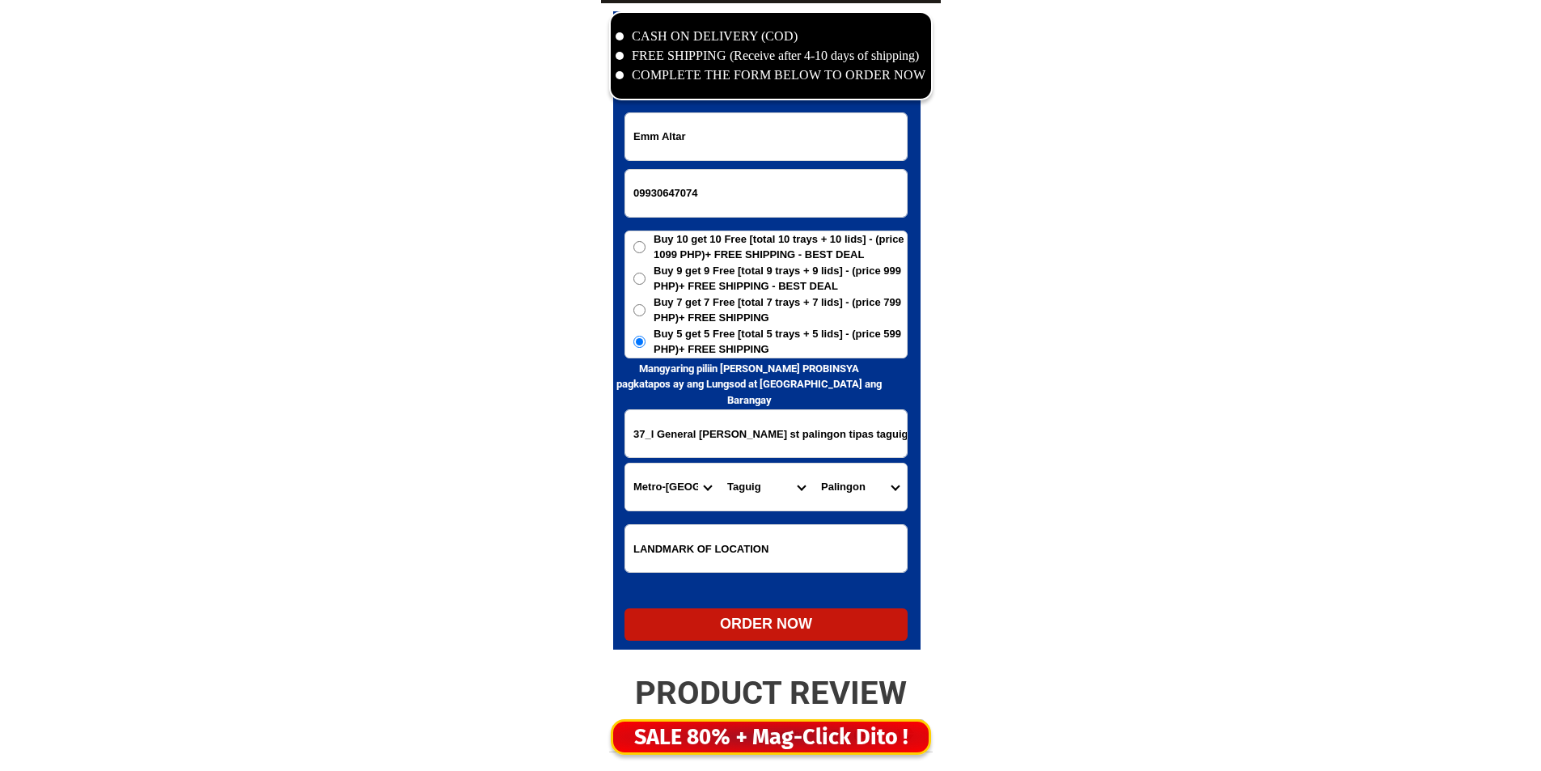
click at [845, 483] on select "[GEOGRAPHIC_DATA][PERSON_NAME][GEOGRAPHIC_DATA] [GEOGRAPHIC_DATA] [GEOGRAPHIC_D…" at bounding box center [860, 486] width 94 height 47
click at [704, 623] on div "ORDER NOW" at bounding box center [765, 624] width 283 height 22
radio input "true"
